Goal: Browse casually: Explore the website without a specific task or goal

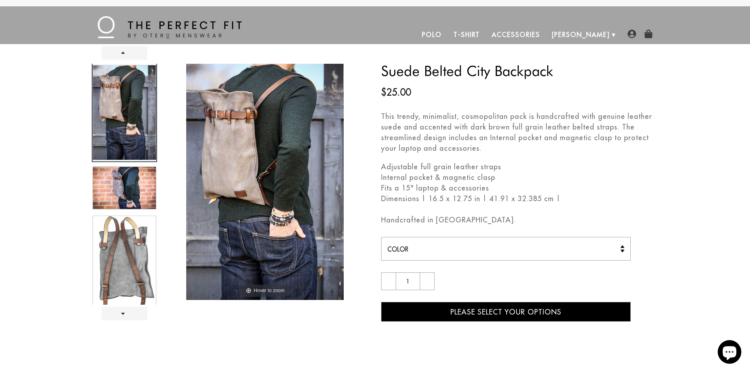
click at [135, 187] on div at bounding box center [124, 184] width 65 height 241
click at [137, 249] on div at bounding box center [124, 184] width 65 height 241
click at [127, 235] on div at bounding box center [124, 184] width 65 height 241
click at [125, 151] on div at bounding box center [124, 184] width 65 height 241
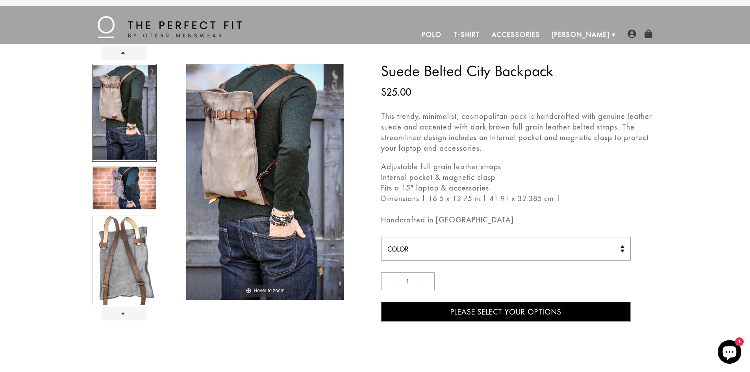
click at [132, 102] on div at bounding box center [124, 184] width 65 height 241
click at [128, 183] on div at bounding box center [124, 184] width 65 height 241
click at [122, 307] on link "Next" at bounding box center [125, 314] width 46 height 14
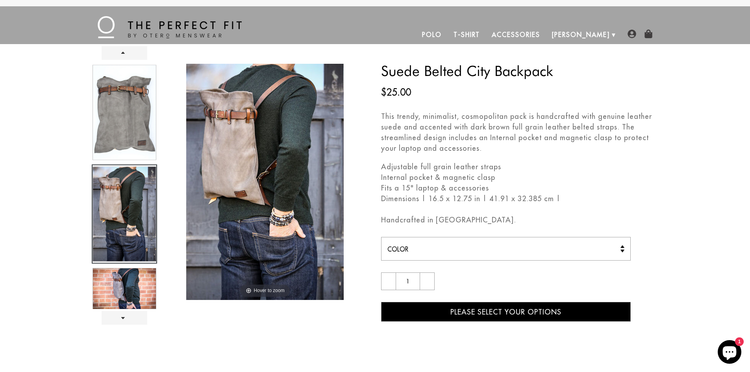
click at [127, 115] on div at bounding box center [124, 186] width 65 height 245
click at [138, 241] on div at bounding box center [124, 186] width 65 height 245
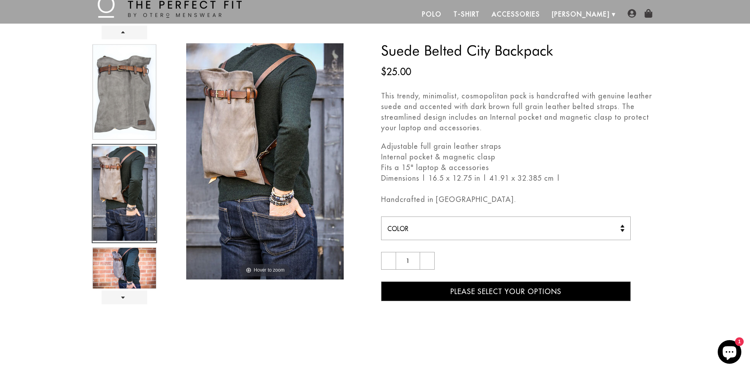
scroll to position [39, 0]
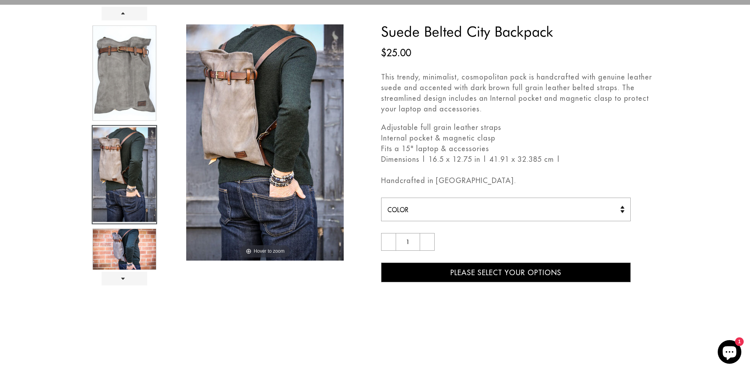
click at [128, 259] on div at bounding box center [124, 146] width 65 height 245
click at [125, 279] on link "Next" at bounding box center [125, 279] width 46 height 14
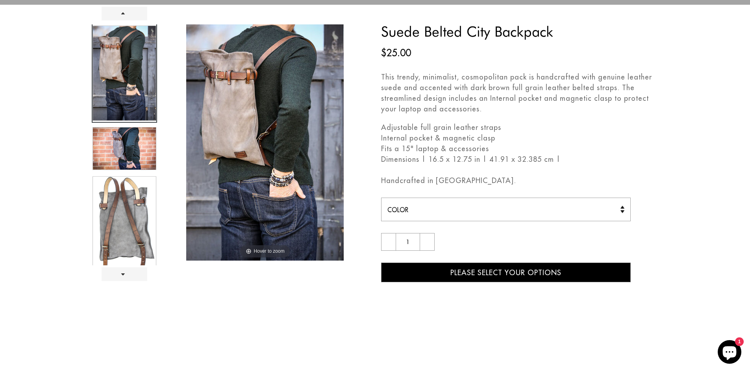
click at [127, 253] on div at bounding box center [124, 144] width 65 height 241
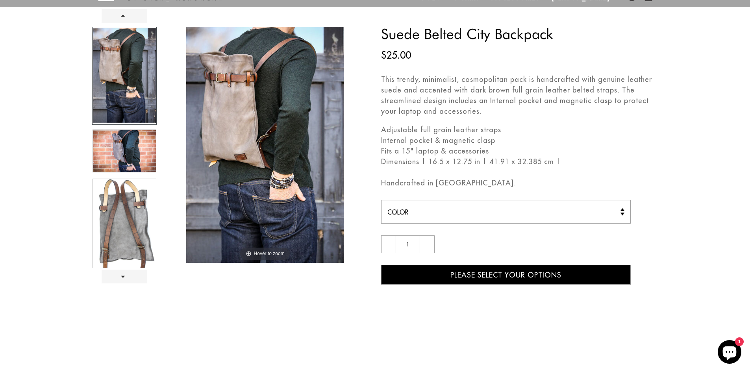
scroll to position [0, 0]
